Goal: Task Accomplishment & Management: Use online tool/utility

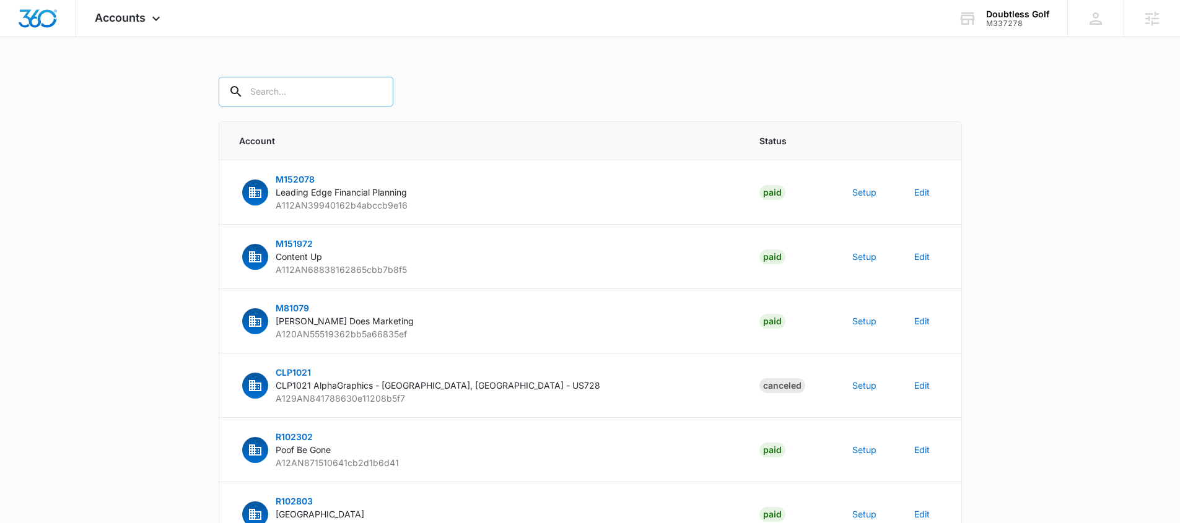
click at [258, 94] on input "text" at bounding box center [306, 92] width 175 height 30
type input "M337278"
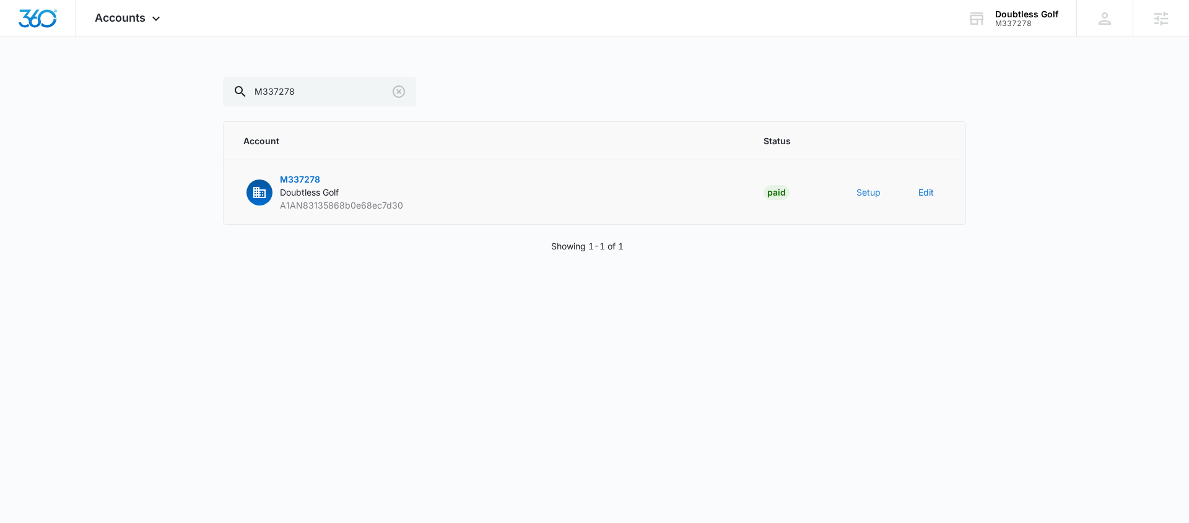
click at [872, 189] on button "Setup" at bounding box center [869, 192] width 24 height 13
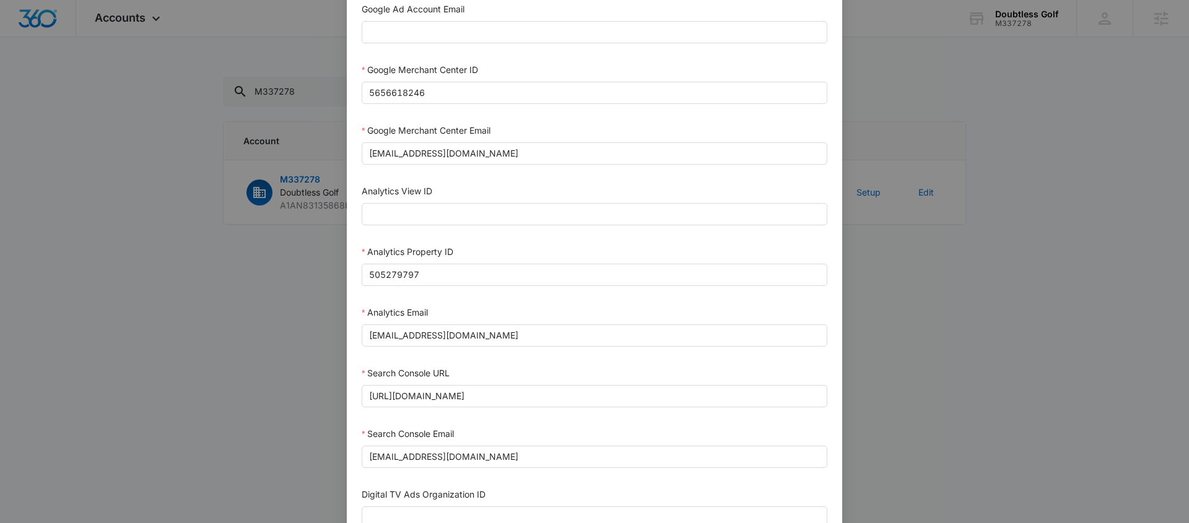
scroll to position [581, 0]
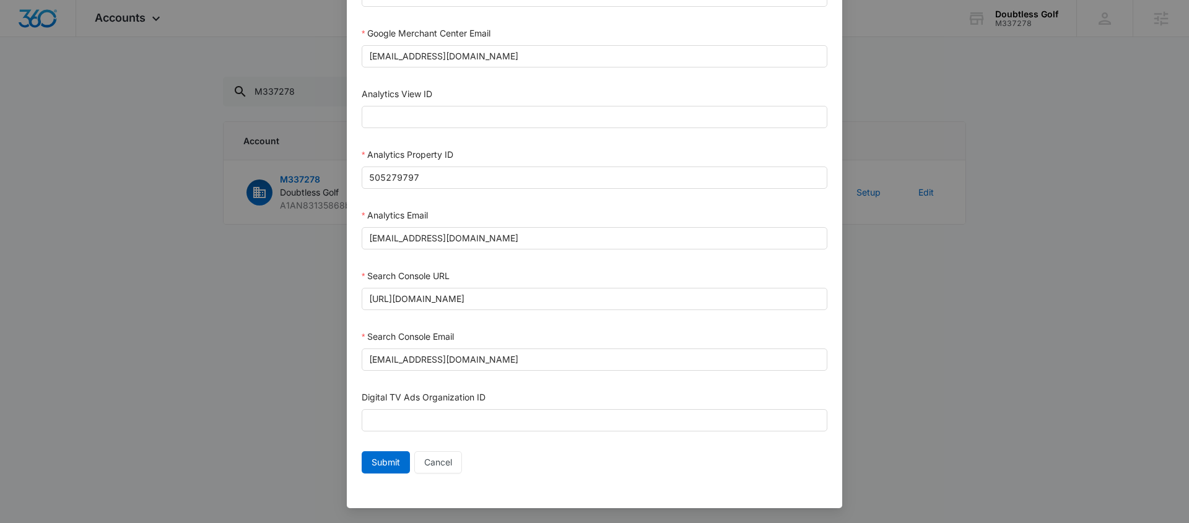
click at [883, 53] on div "Setup Account Bing Ad Account ID Bing Ad Account Email LinkedIn Ad Account ID L…" at bounding box center [594, 261] width 1189 height 523
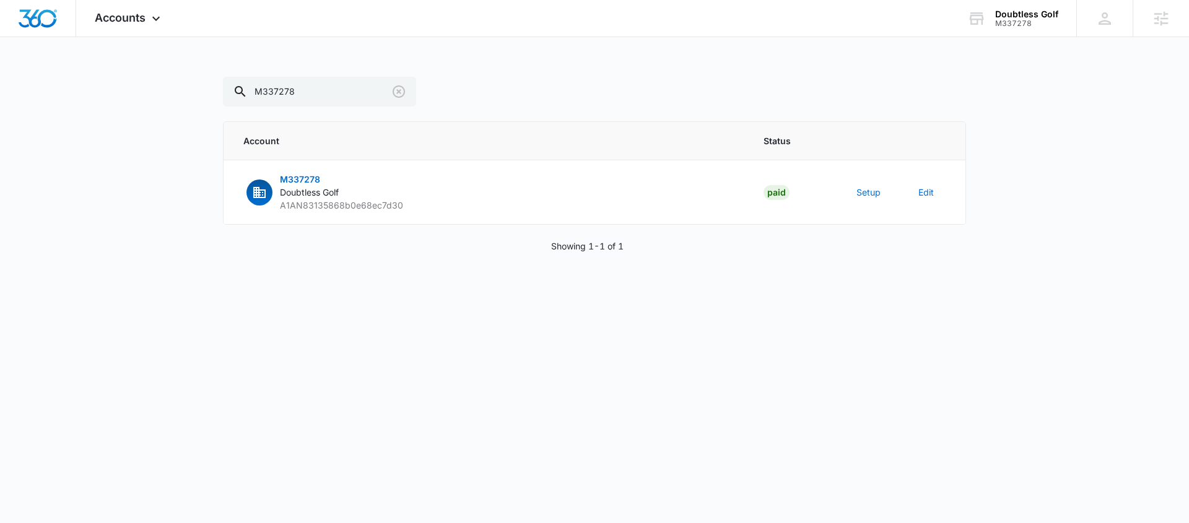
scroll to position [569, 0]
click at [312, 93] on input "M337278" at bounding box center [319, 92] width 193 height 30
drag, startPoint x: 1018, startPoint y: 23, endPoint x: 1027, endPoint y: 29, distance: 11.2
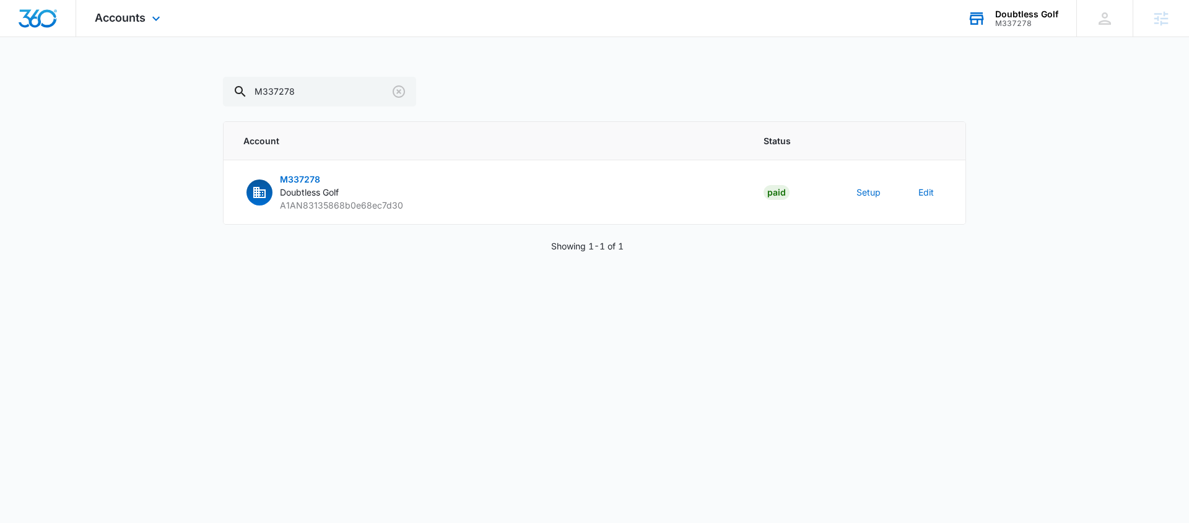
click at [1018, 23] on div "M337278" at bounding box center [1026, 23] width 63 height 9
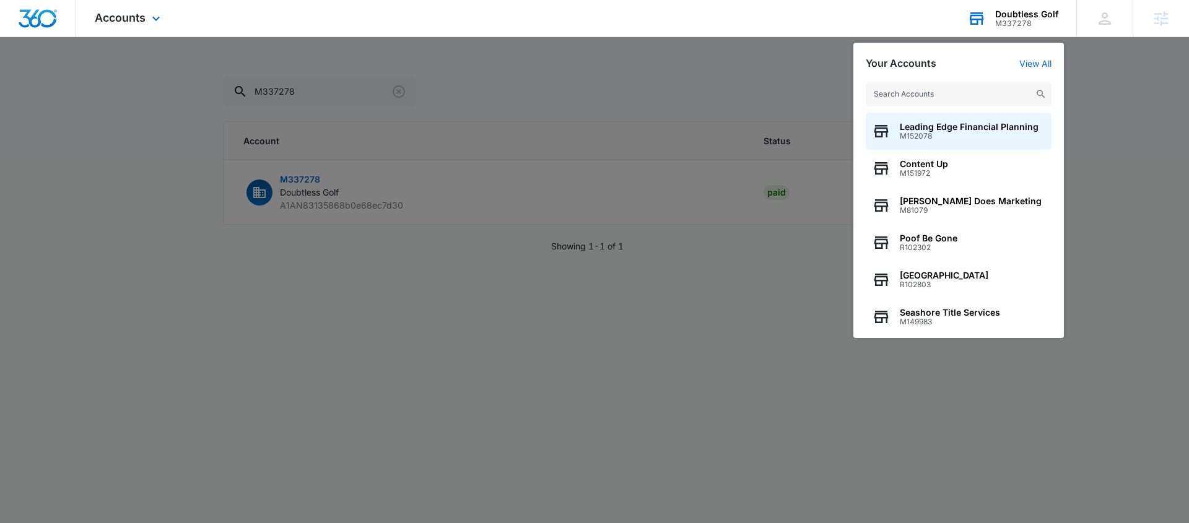
click at [919, 90] on input "text" at bounding box center [959, 94] width 186 height 25
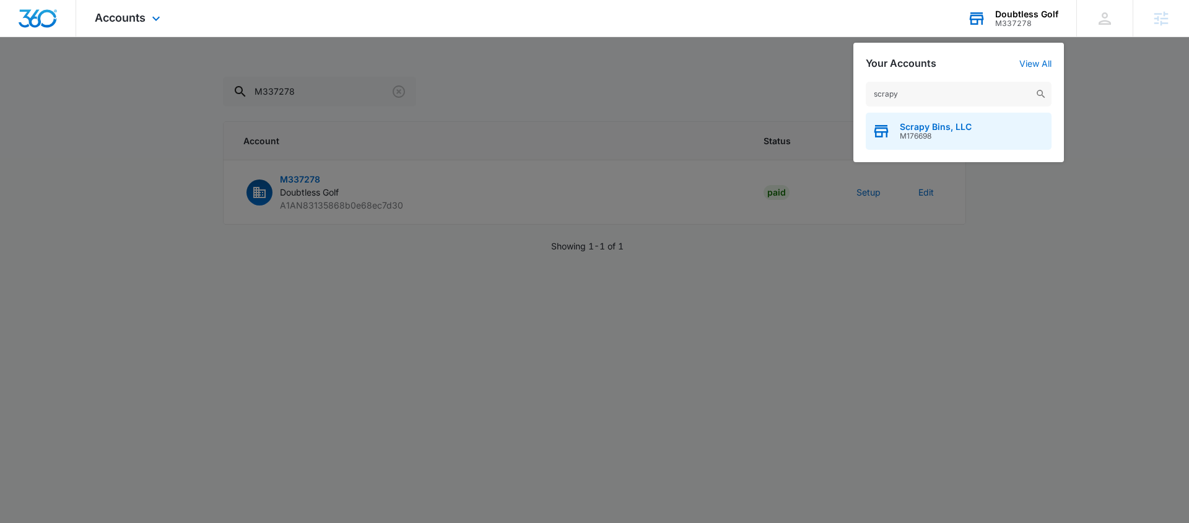
type input "scrapy"
click at [932, 138] on span "M176698" at bounding box center [936, 136] width 72 height 9
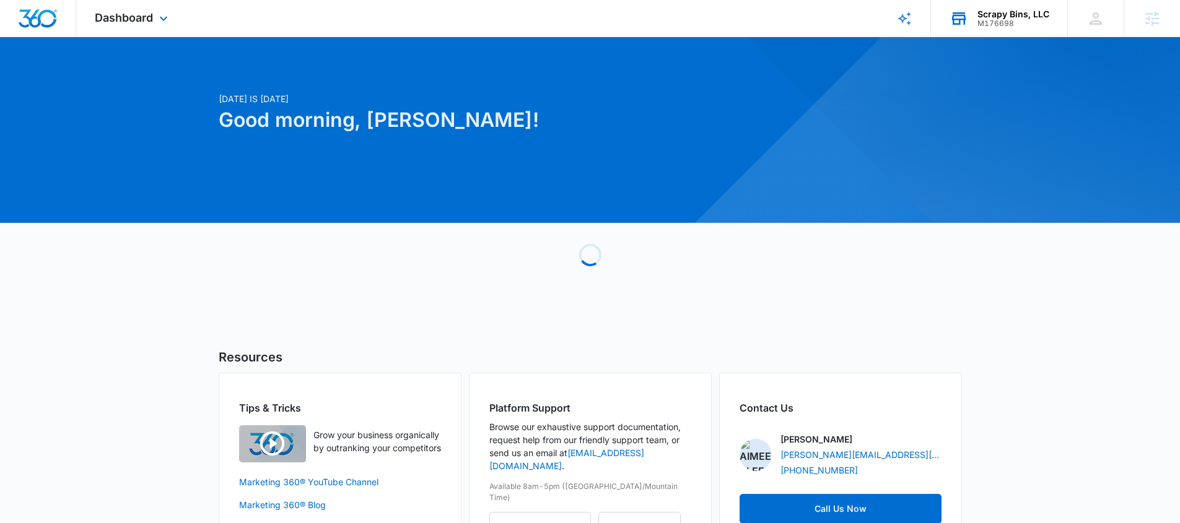
click at [1022, 27] on div "M176698" at bounding box center [1013, 23] width 72 height 9
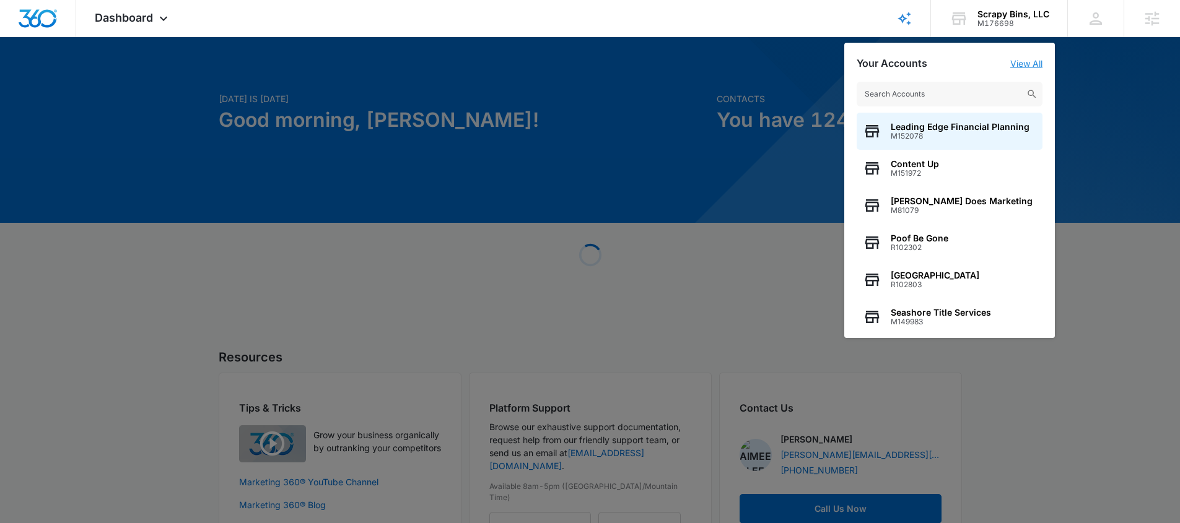
click at [1020, 66] on link "View All" at bounding box center [1026, 63] width 32 height 11
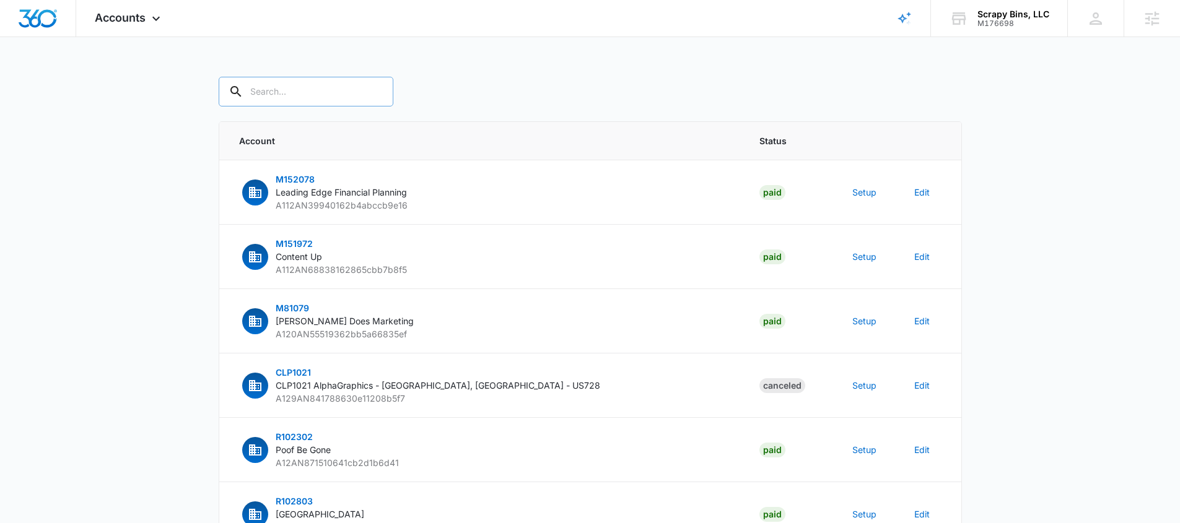
click at [317, 97] on input "text" at bounding box center [306, 92] width 175 height 30
type input "M176698"
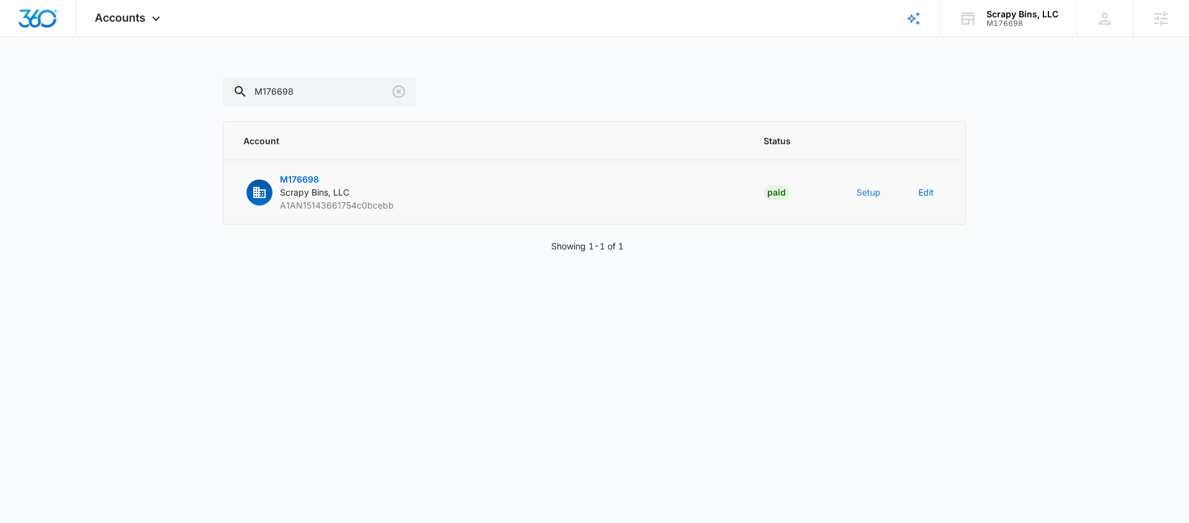
click at [867, 196] on button "Setup" at bounding box center [869, 192] width 24 height 13
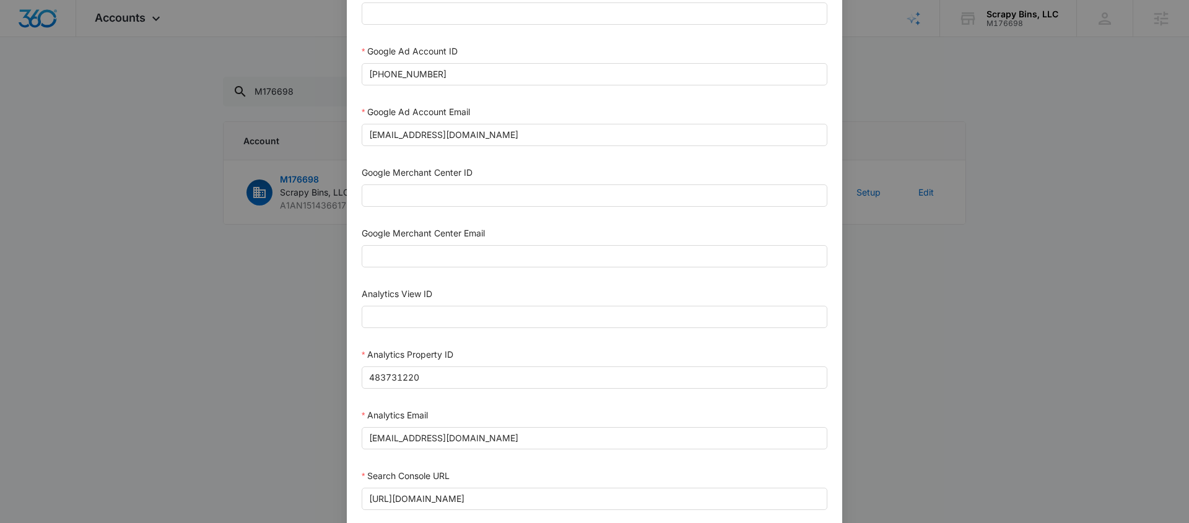
scroll to position [581, 0]
